Goal: Transaction & Acquisition: Purchase product/service

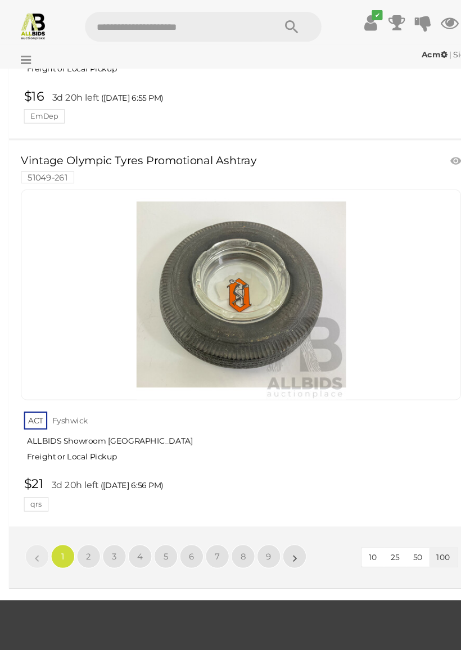
scroll to position [37367, 0]
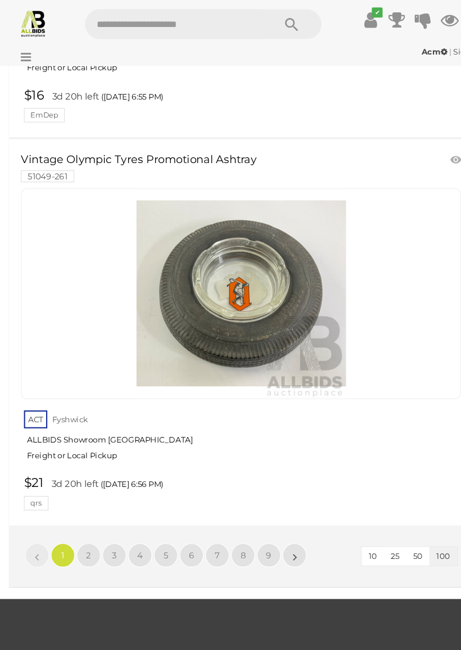
click at [75, 513] on link "2" at bounding box center [83, 524] width 22 height 22
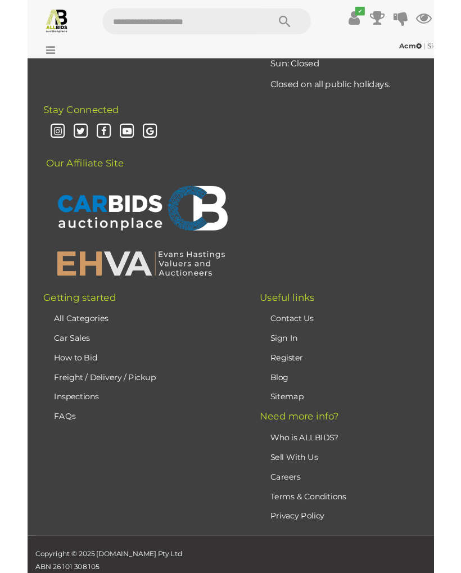
scroll to position [264, 0]
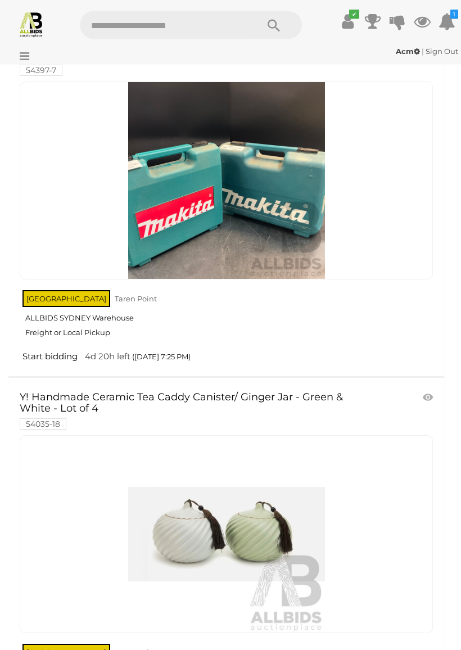
scroll to position [32371, 0]
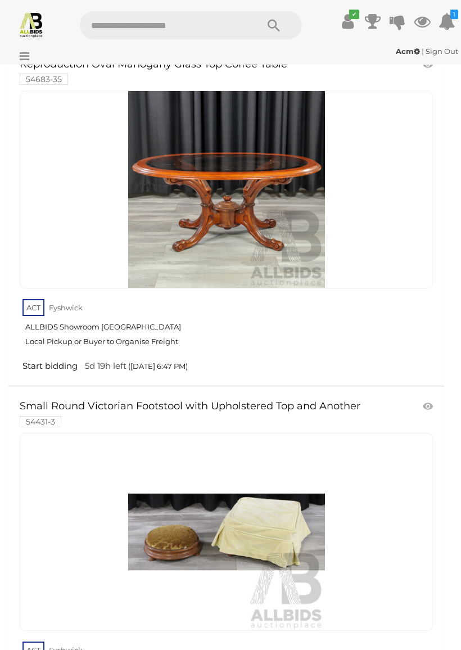
scroll to position [36940, 0]
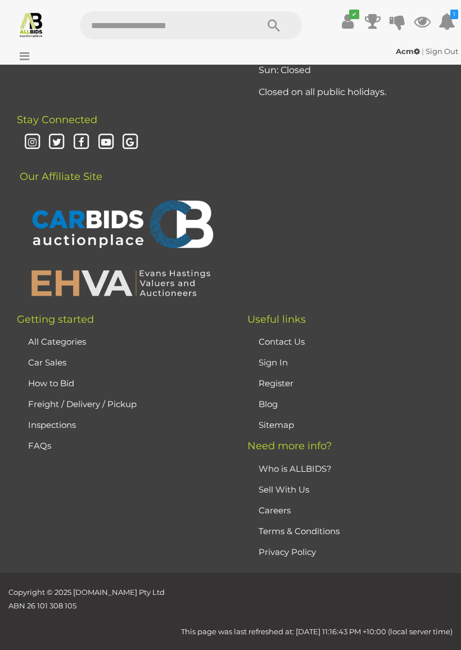
scroll to position [265, 0]
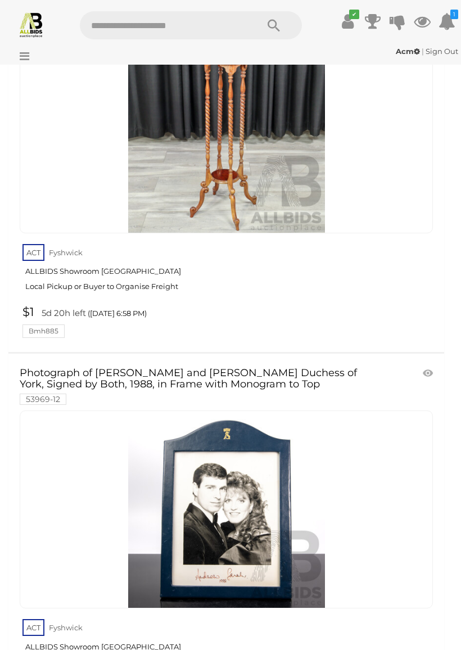
scroll to position [8359, 0]
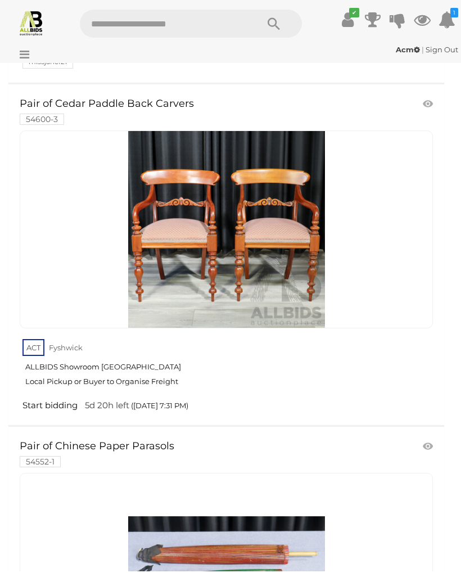
scroll to position [35086, 0]
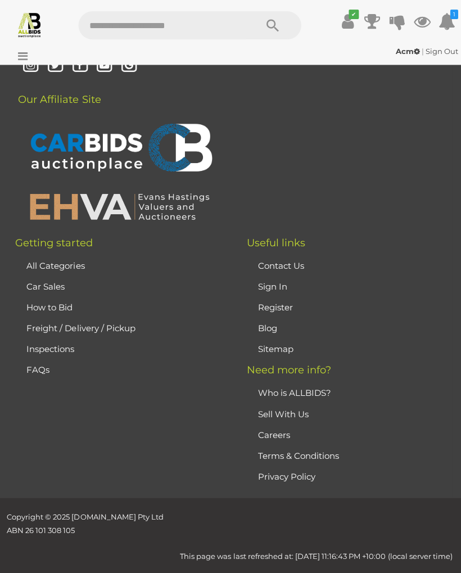
scroll to position [265, 0]
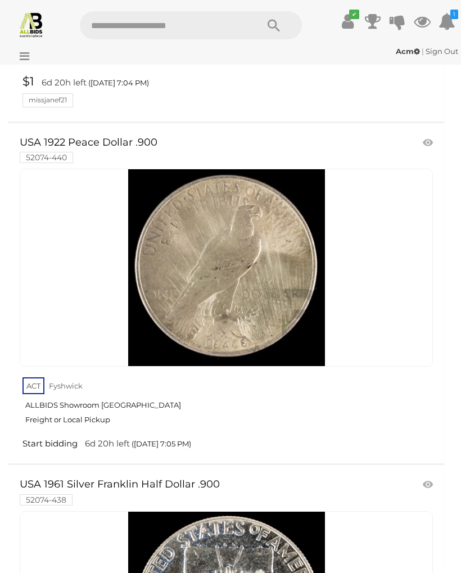
scroll to position [35532, 0]
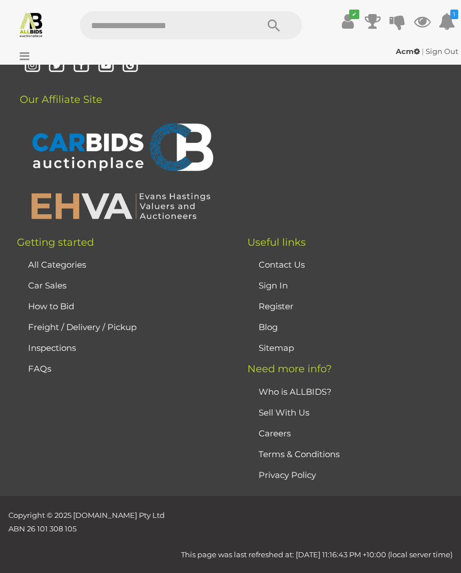
scroll to position [265, 0]
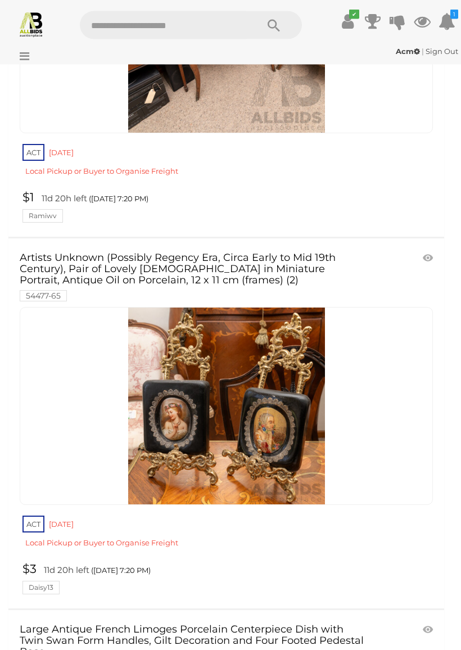
scroll to position [34539, 0]
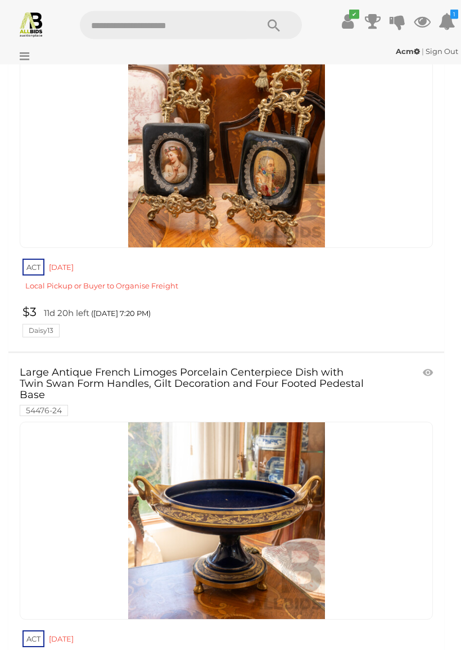
scroll to position [34794, 0]
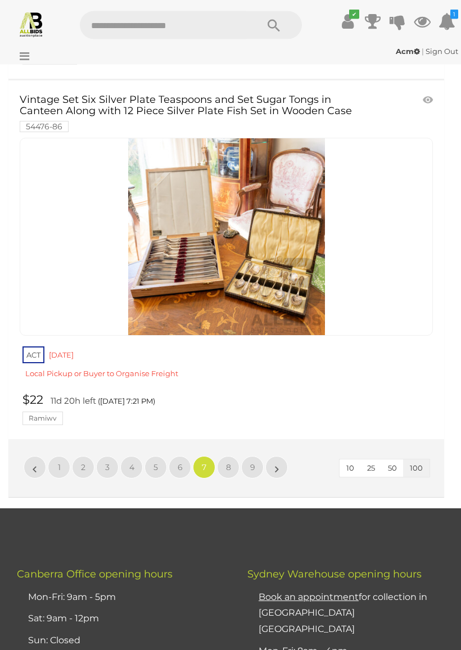
scroll to position [35446, 0]
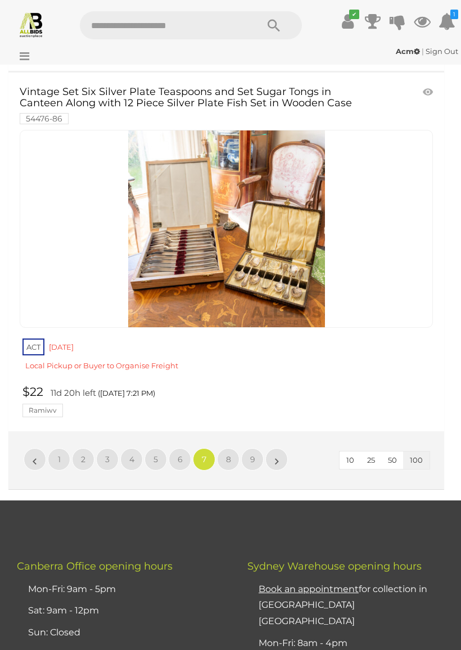
click at [224, 448] on link "8" at bounding box center [228, 459] width 22 height 22
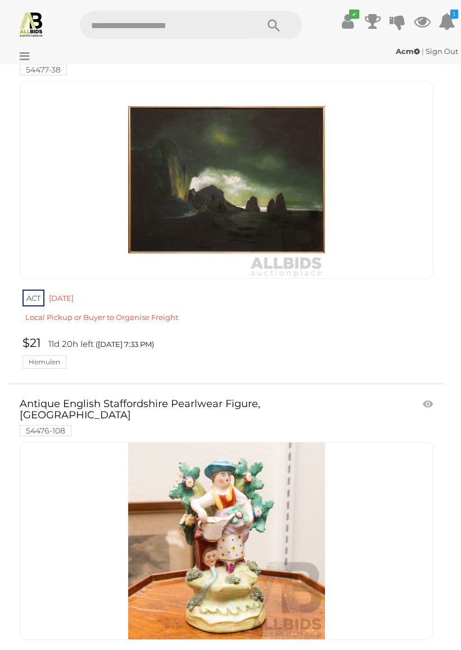
scroll to position [8966, 0]
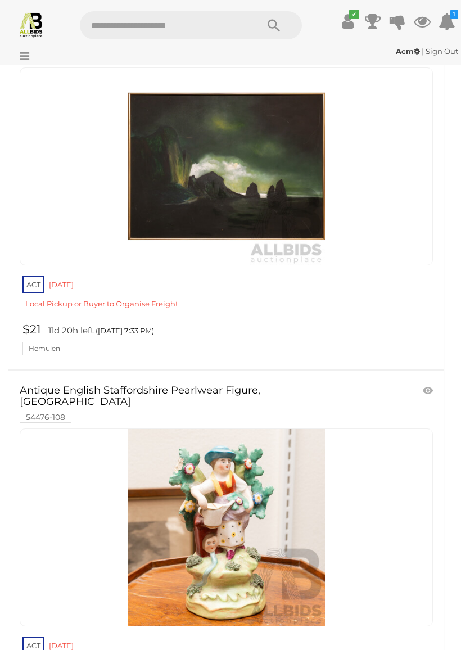
click at [111, 492] on div at bounding box center [226, 527] width 413 height 198
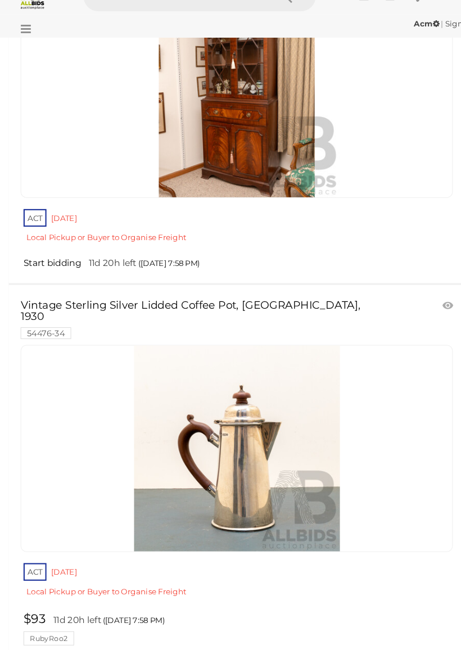
scroll to position [34898, 0]
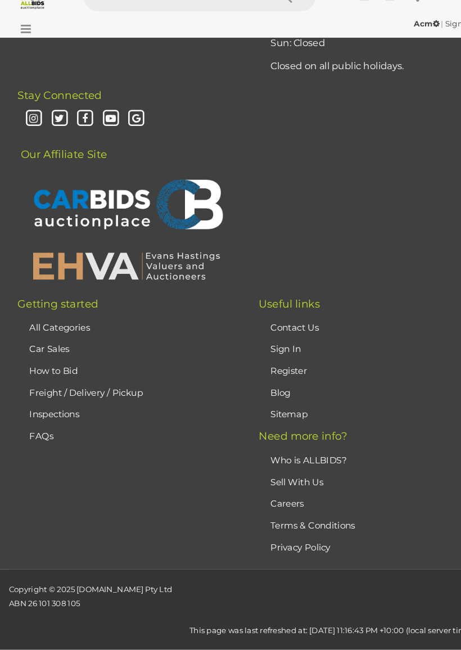
scroll to position [264, 0]
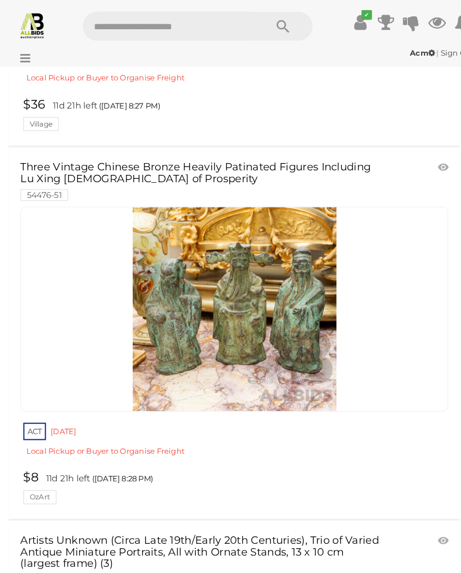
scroll to position [21981, 0]
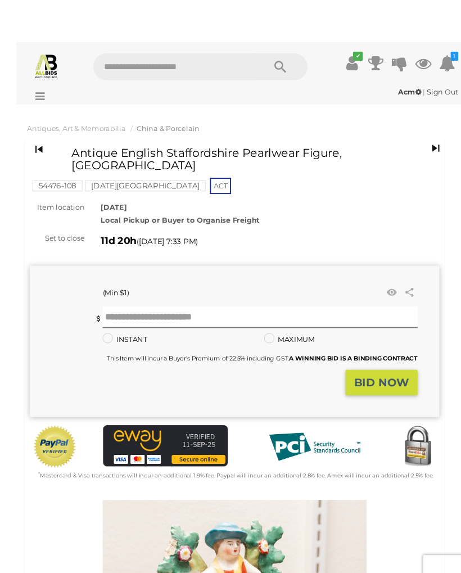
scroll to position [152, 0]
